Goal: Information Seeking & Learning: Learn about a topic

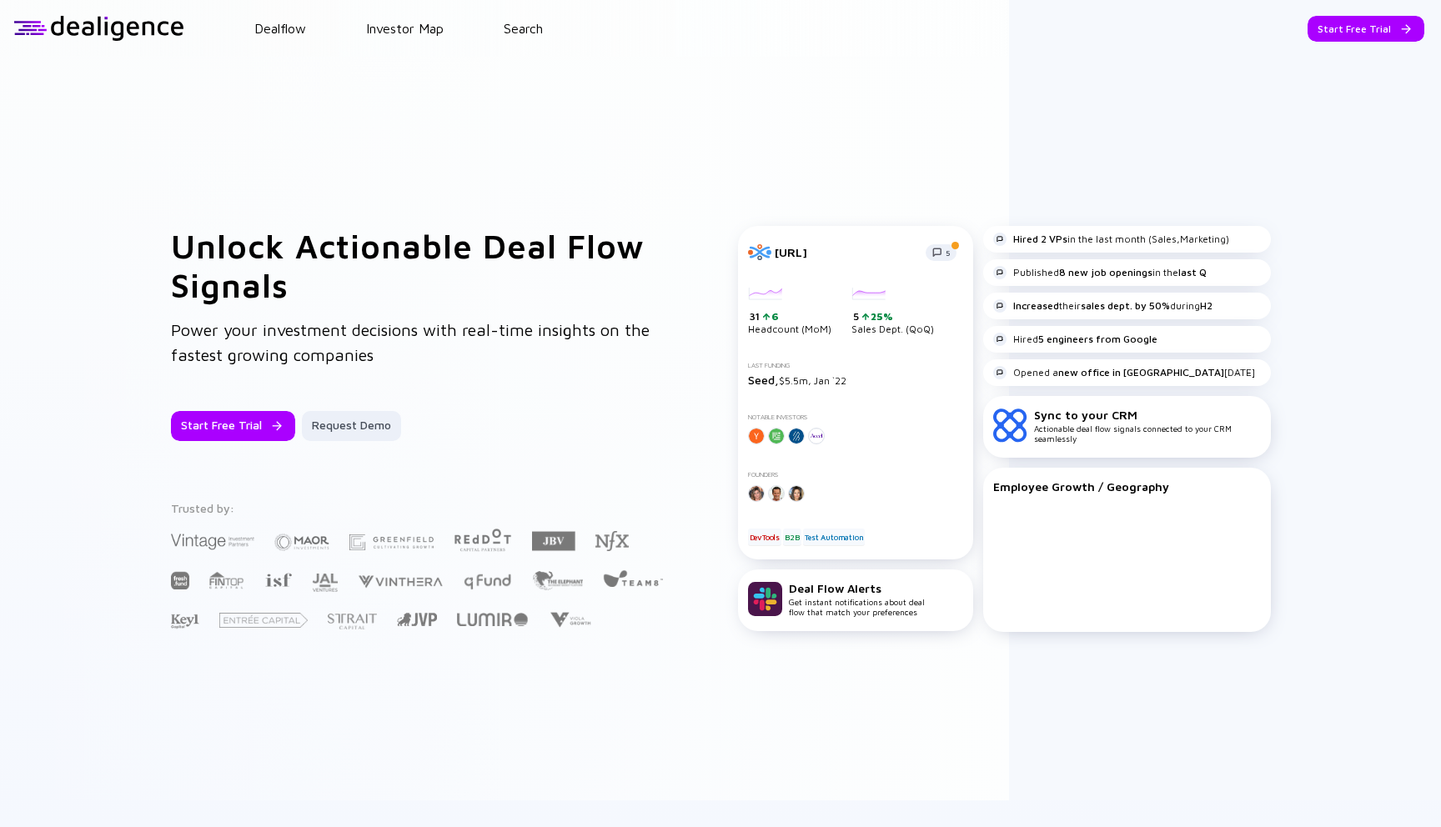
click at [522, 36] on header "Dealflow Investor Map Search Start Free Trial Dealflow Investor Map Start Free …" at bounding box center [720, 28] width 1441 height 57
click at [528, 25] on link "Search" at bounding box center [523, 28] width 39 height 15
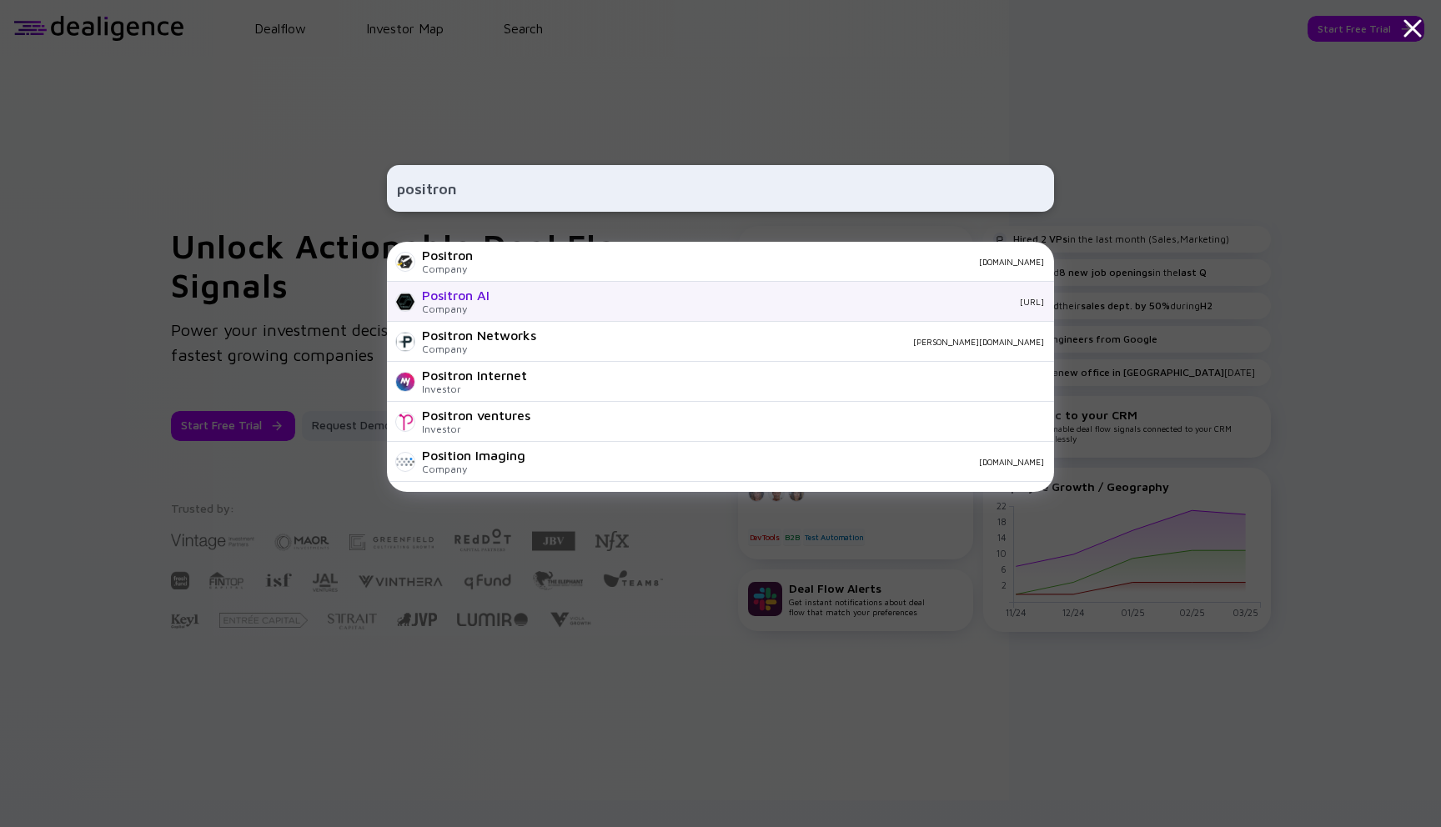
type input "positron"
click at [550, 304] on div "[URL]" at bounding box center [773, 302] width 541 height 10
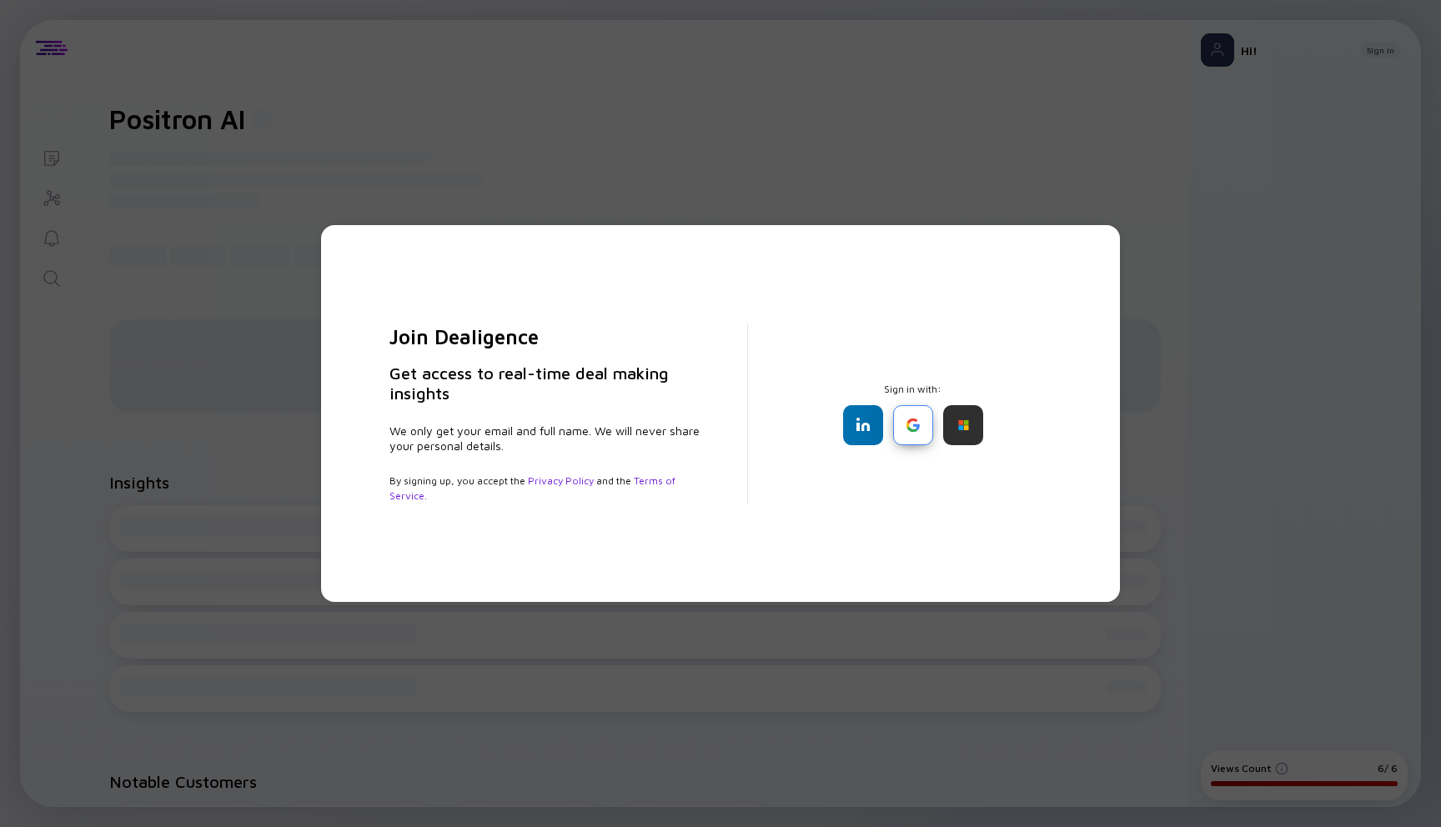
click at [915, 421] on div at bounding box center [913, 425] width 40 height 40
click at [537, 160] on div "Join Dealigence Get access to real-time deal making insights We only get your e…" at bounding box center [720, 413] width 1441 height 827
